Goal: Information Seeking & Learning: Learn about a topic

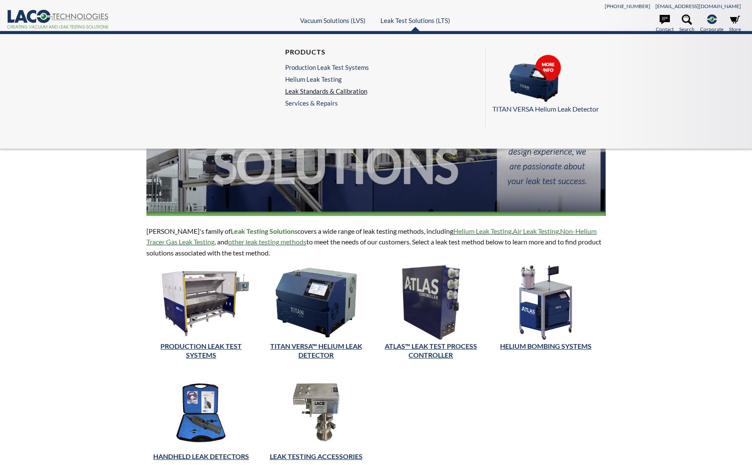
click at [322, 92] on link "Leak Standards & Calibration" at bounding box center [327, 91] width 84 height 8
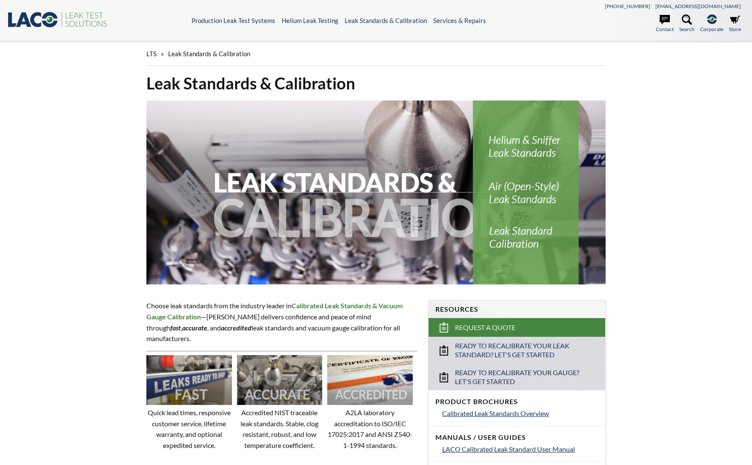
select select "언어 번역 위젯"
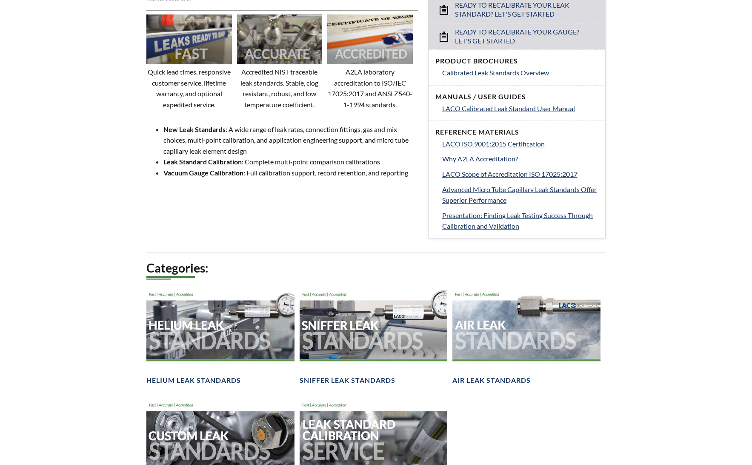
scroll to position [426, 0]
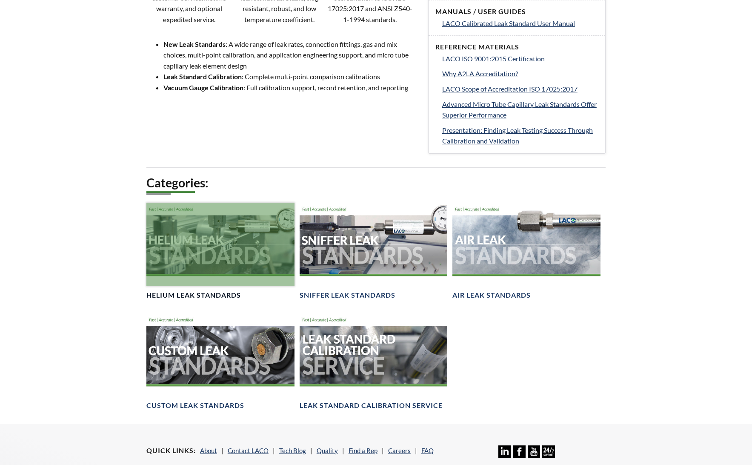
click at [156, 227] on div at bounding box center [220, 244] width 148 height 83
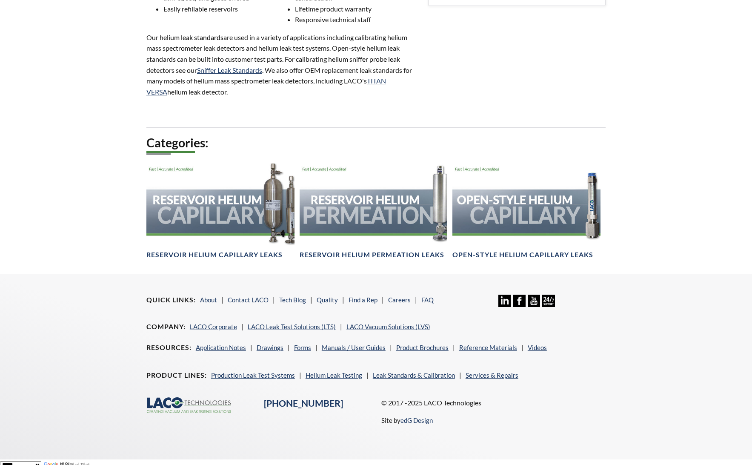
scroll to position [476, 0]
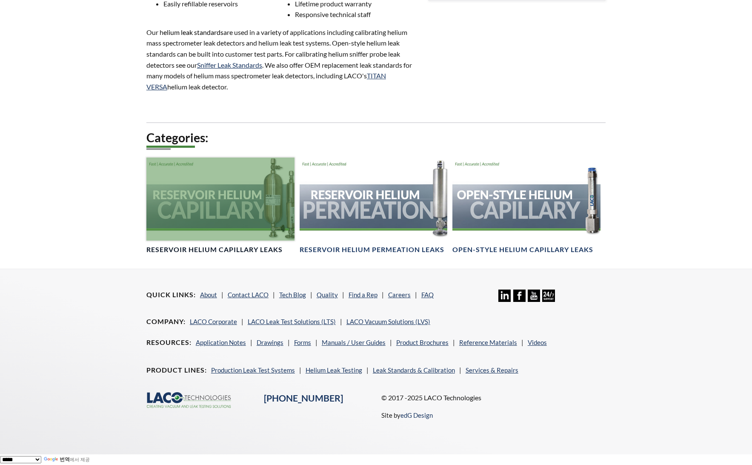
click at [261, 212] on div at bounding box center [220, 198] width 148 height 83
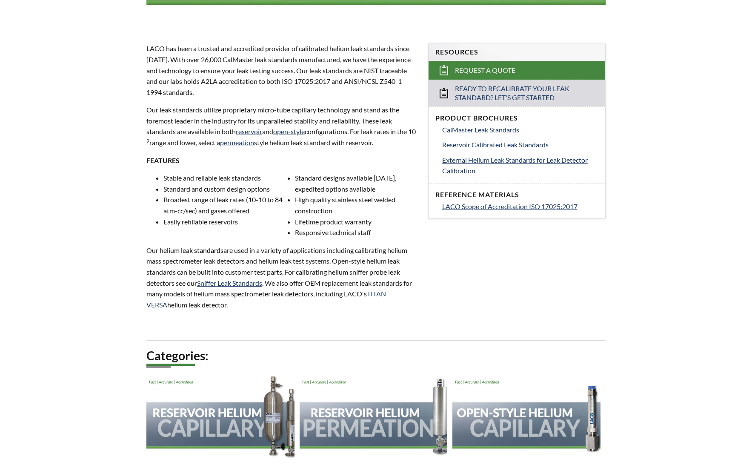
scroll to position [252, 0]
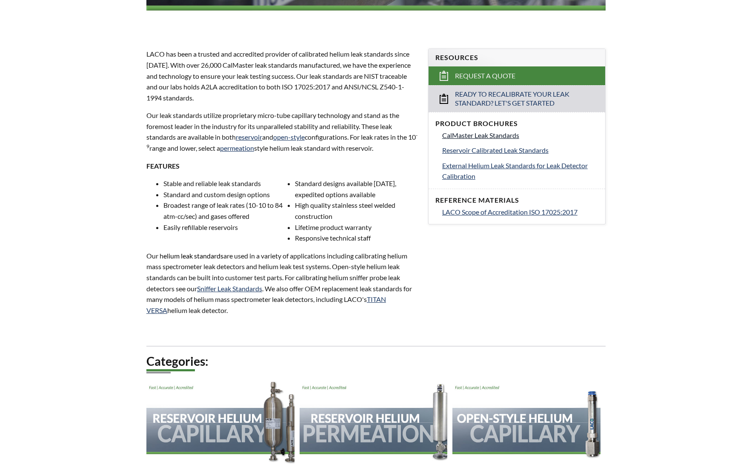
click at [480, 135] on span "CalMaster Leak Standards" at bounding box center [480, 135] width 77 height 8
click at [476, 152] on span "Reservoir Calibrated Leak Standards" at bounding box center [495, 150] width 106 height 8
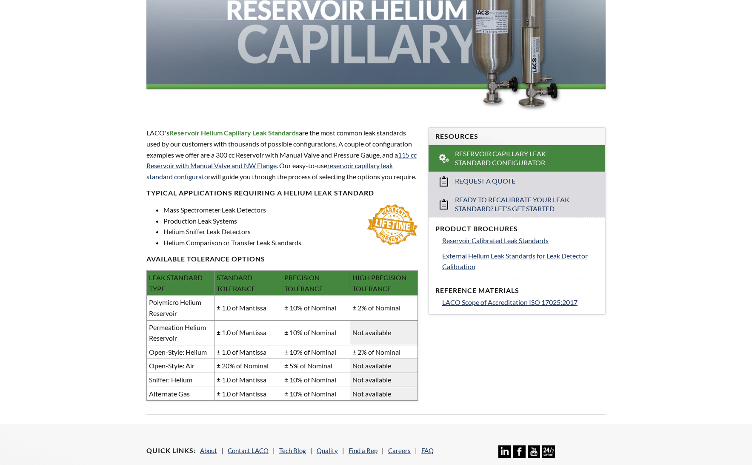
scroll to position [170, 0]
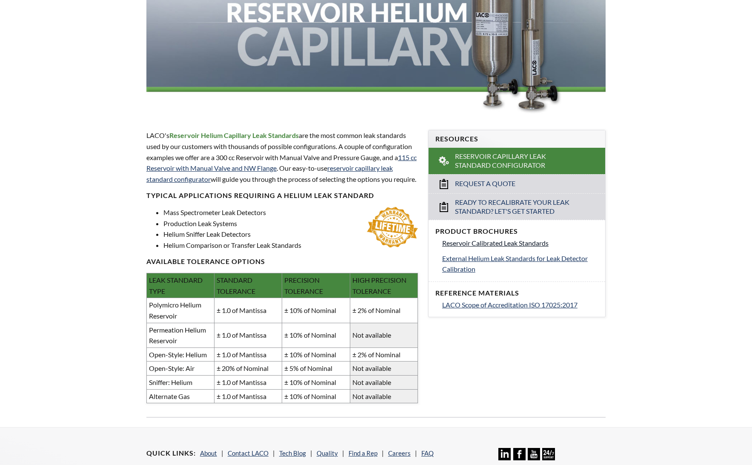
click at [507, 238] on link "Reservoir Calibrated Leak Standards" at bounding box center [520, 243] width 156 height 11
click at [501, 262] on link "External Helium Leak Standards for Leak Detector Calibration" at bounding box center [520, 264] width 156 height 22
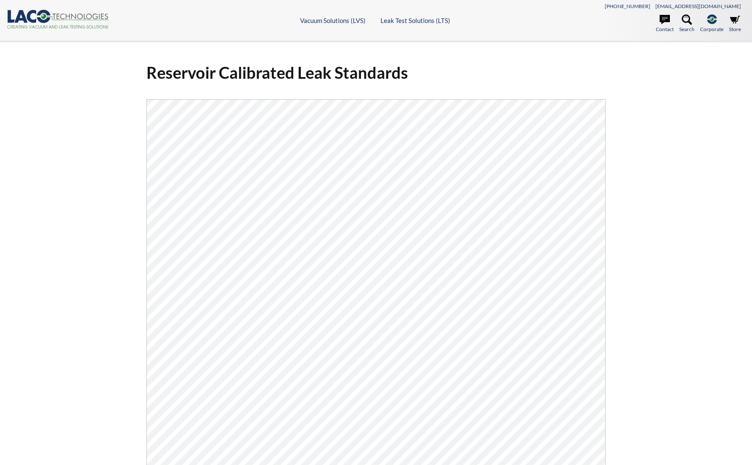
select select "언어 번역 위젯"
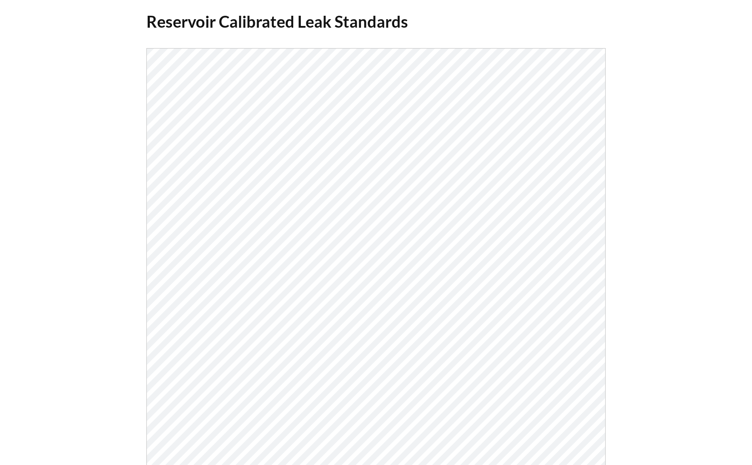
scroll to position [43, 0]
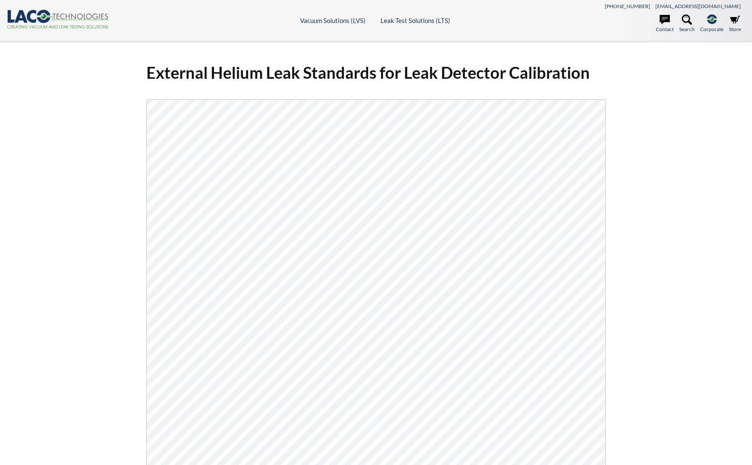
select select "언어 번역 위젯"
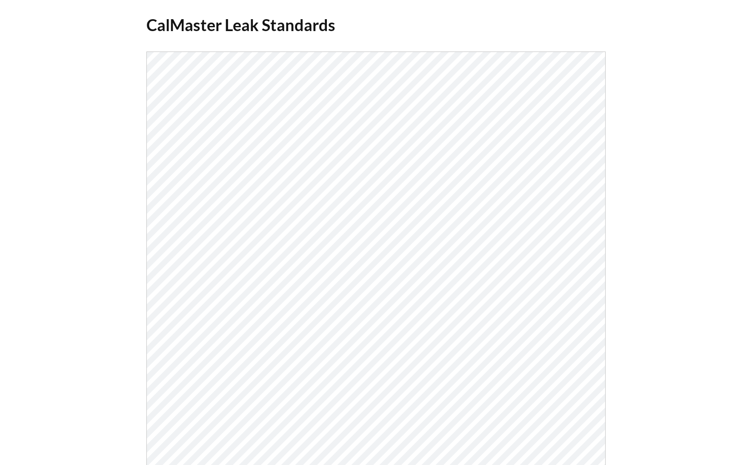
scroll to position [43, 0]
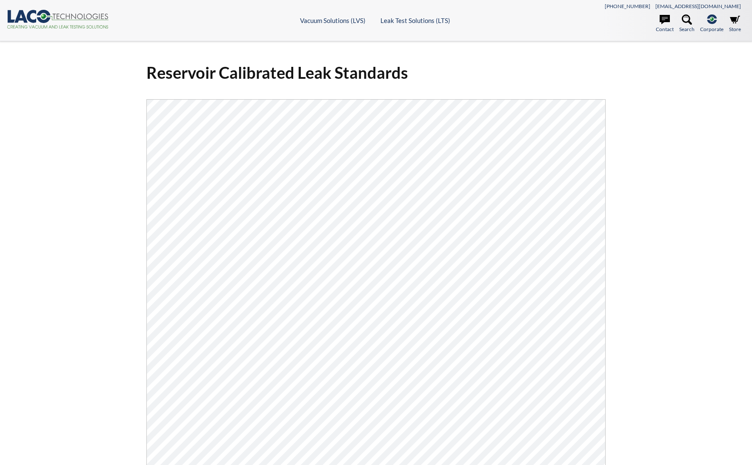
select select "언어 번역 위젯"
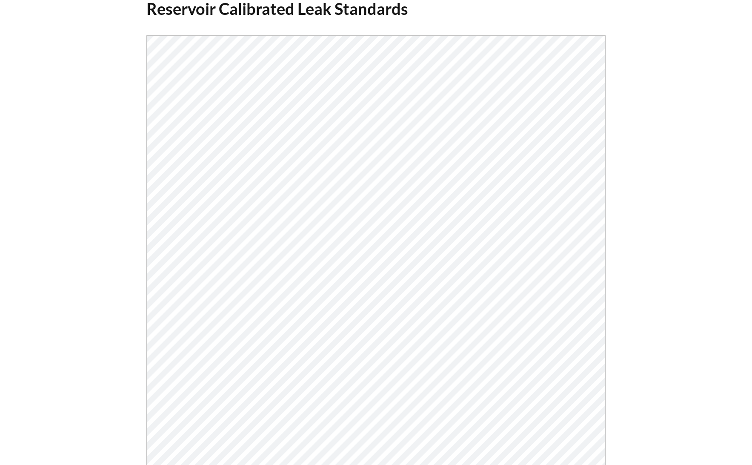
scroll to position [128, 0]
